Goal: Transaction & Acquisition: Purchase product/service

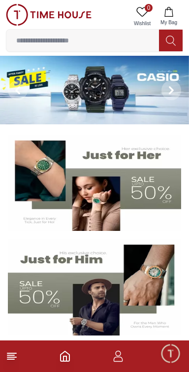
click at [11, 359] on line at bounding box center [10, 359] width 7 height 0
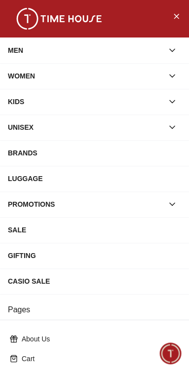
click at [179, 49] on button "button" at bounding box center [173, 50] width 18 height 18
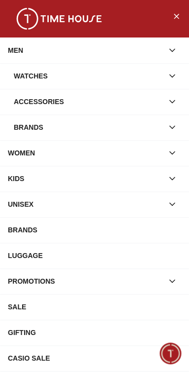
click at [176, 80] on icon "button" at bounding box center [173, 76] width 10 height 10
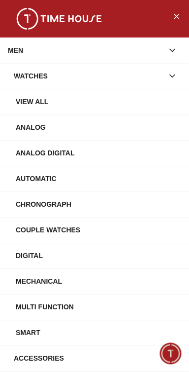
click at [32, 125] on div "Analog" at bounding box center [99, 127] width 166 height 18
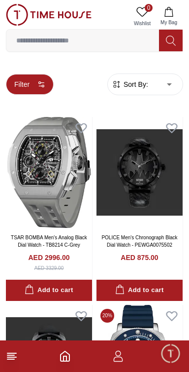
click at [39, 88] on button "Filter" at bounding box center [30, 84] width 48 height 21
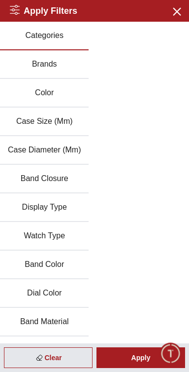
click at [68, 121] on button "Case Size (Mm)" at bounding box center [44, 122] width 89 height 29
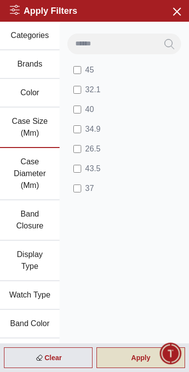
click at [127, 365] on div "Apply" at bounding box center [141, 357] width 89 height 21
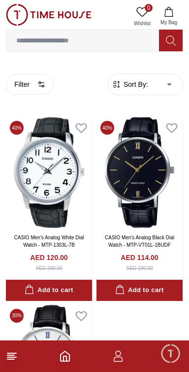
click at [17, 81] on button "Filter" at bounding box center [30, 84] width 48 height 21
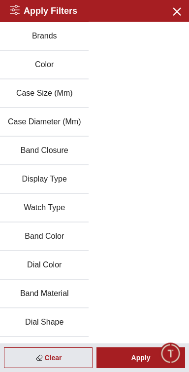
scroll to position [33, 0]
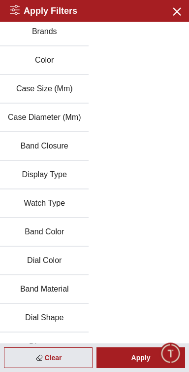
click at [31, 207] on button "Watch Type" at bounding box center [44, 203] width 89 height 29
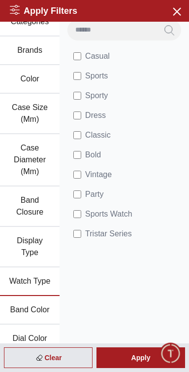
scroll to position [13, 0]
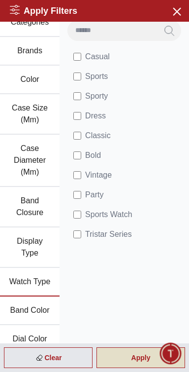
click at [125, 359] on div "Apply" at bounding box center [141, 357] width 89 height 21
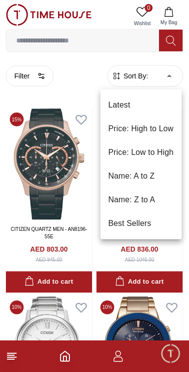
click at [119, 154] on li "Price: Low to High" at bounding box center [141, 153] width 81 height 24
type input "*"
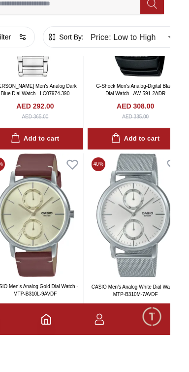
scroll to position [5339, 0]
click at [175, 258] on img at bounding box center [155, 252] width 96 height 124
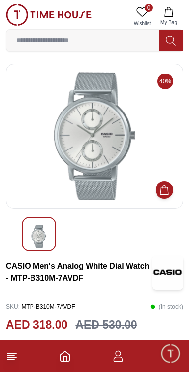
click at [115, 134] on img at bounding box center [94, 136] width 161 height 128
click at [109, 154] on img at bounding box center [94, 136] width 161 height 128
